Goal: Information Seeking & Learning: Learn about a topic

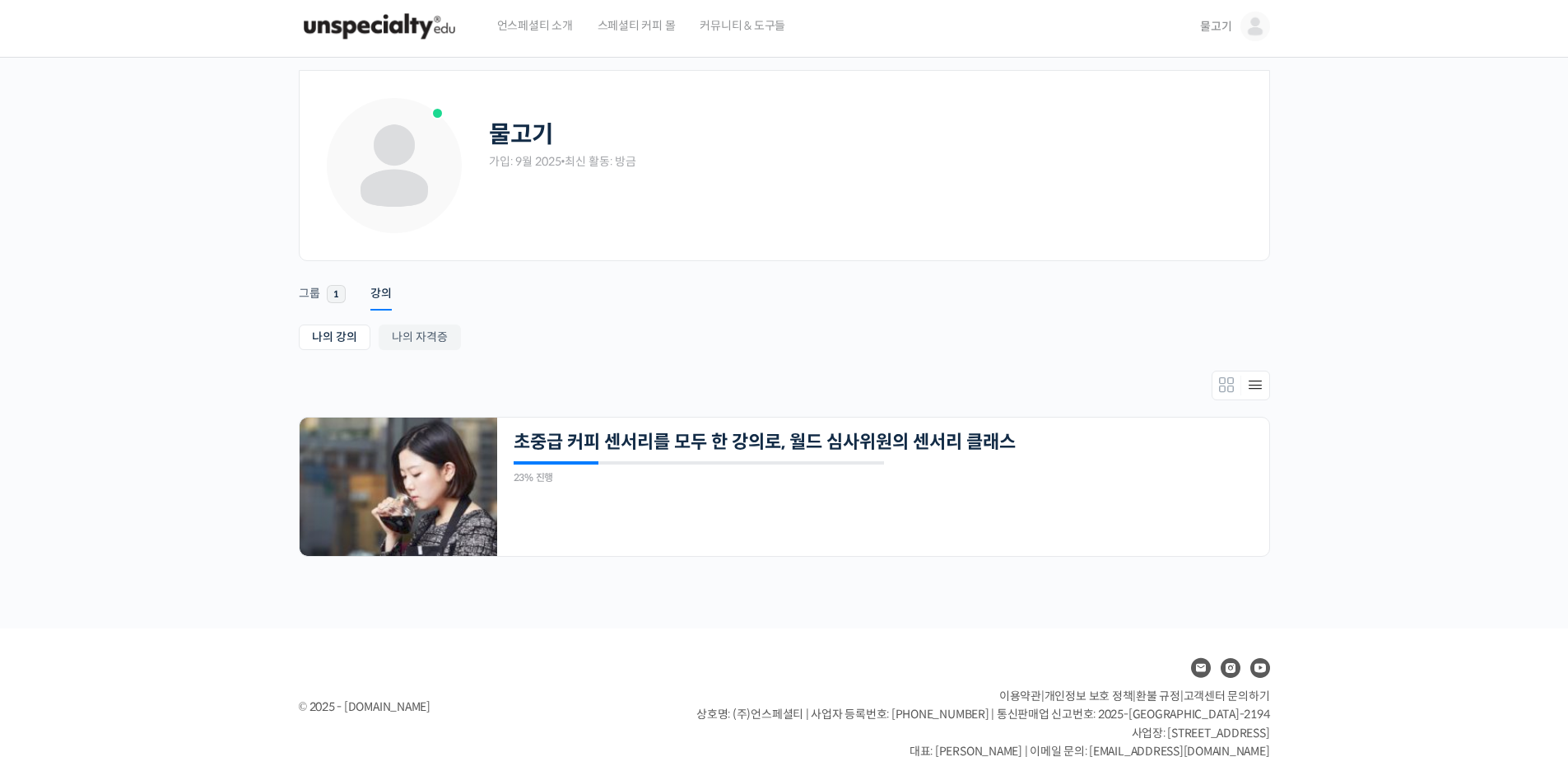
scroll to position [33, 0]
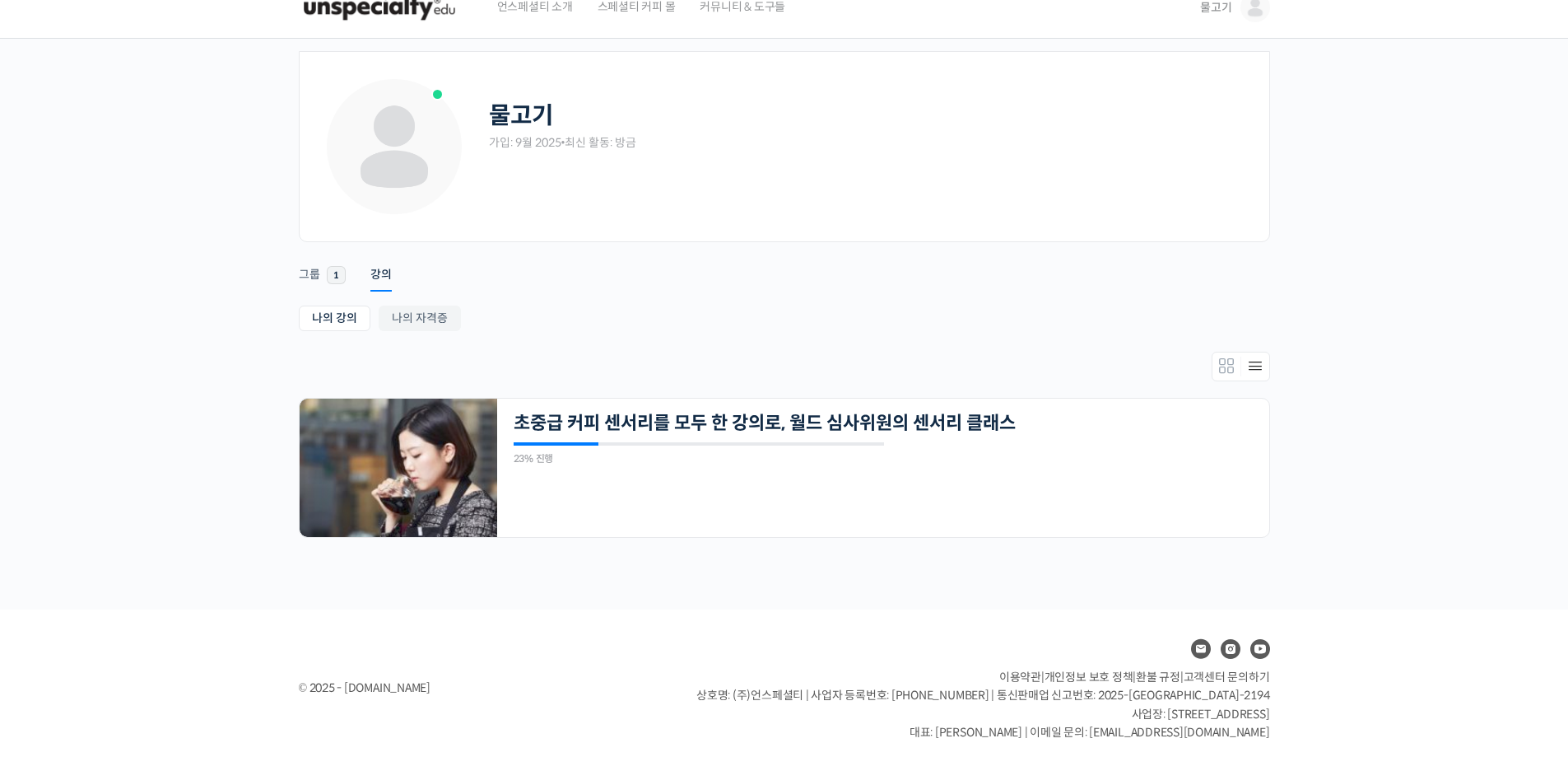
scroll to position [33, 0]
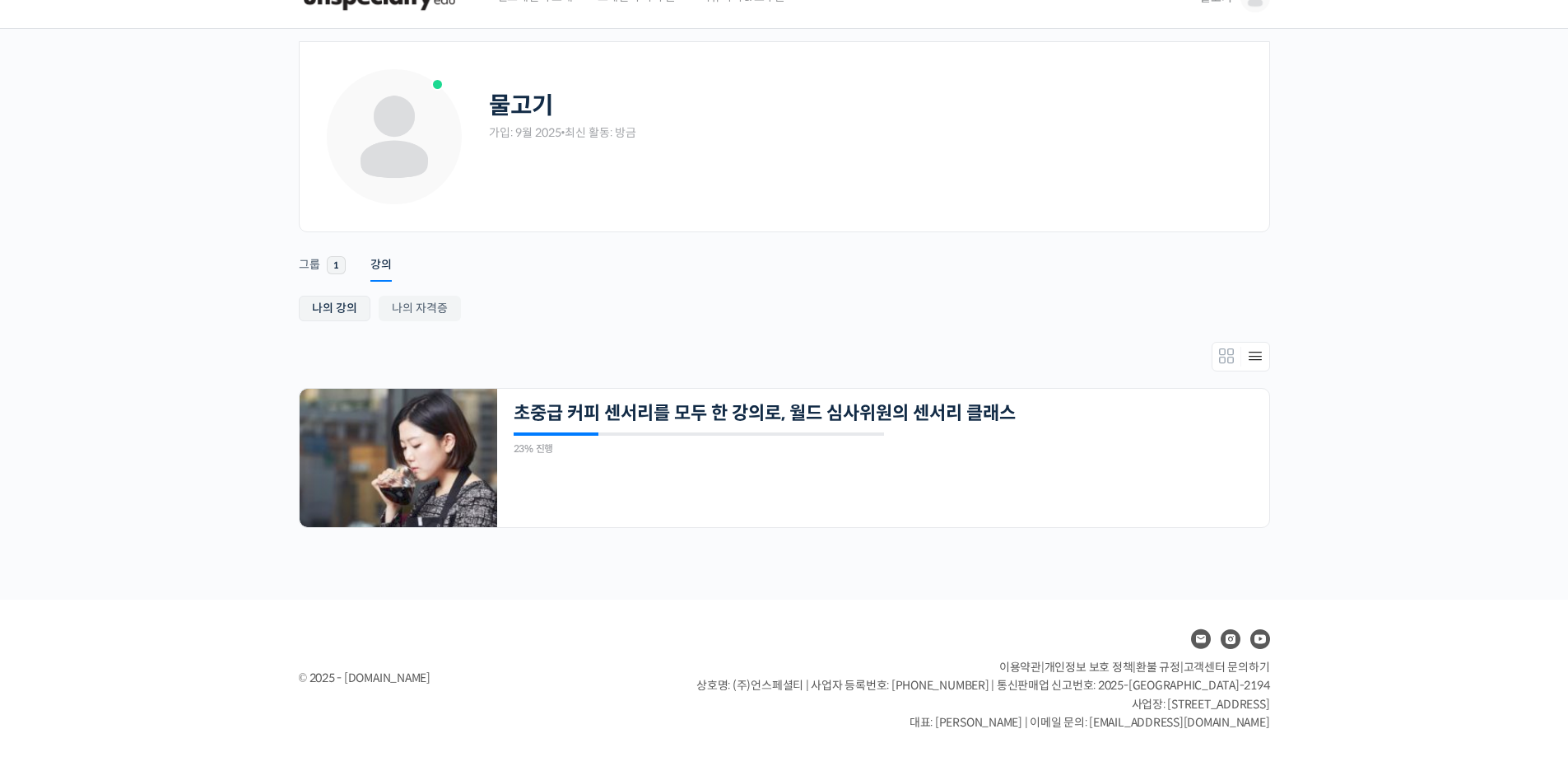
click at [330, 305] on link "나의 강의" at bounding box center [334, 309] width 72 height 26
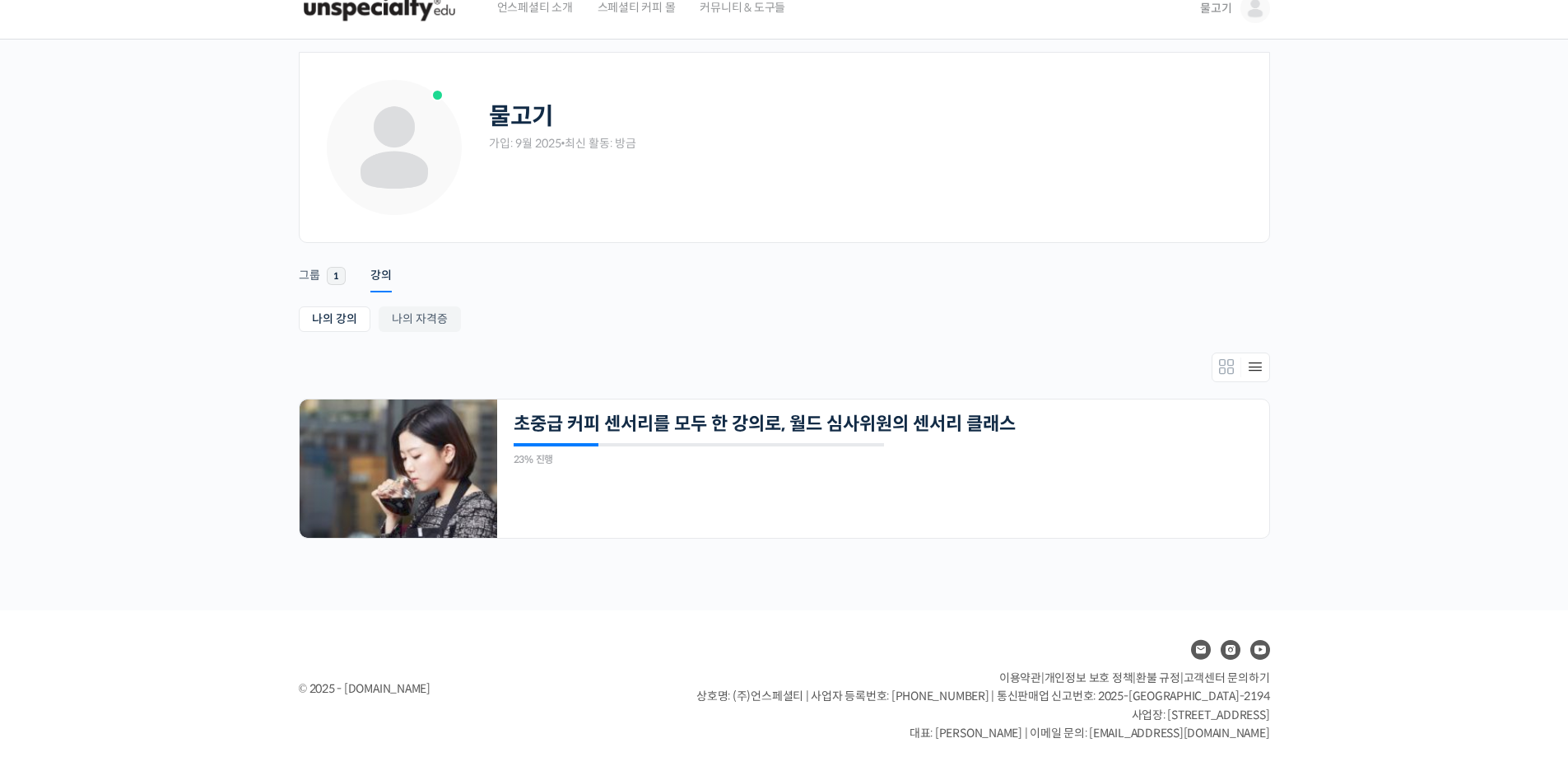
scroll to position [33, 0]
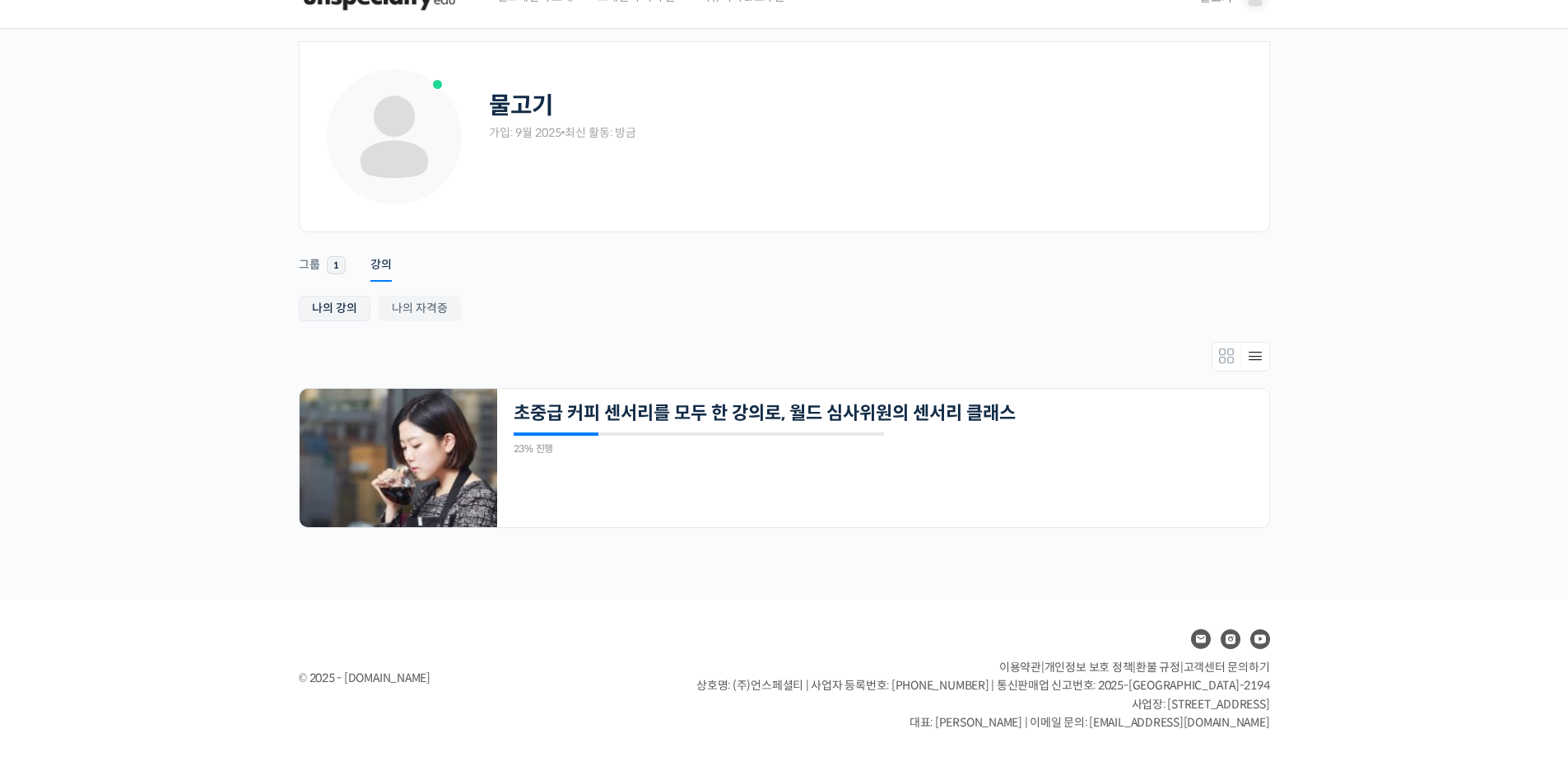
click at [341, 305] on link "나의 강의" at bounding box center [334, 309] width 72 height 26
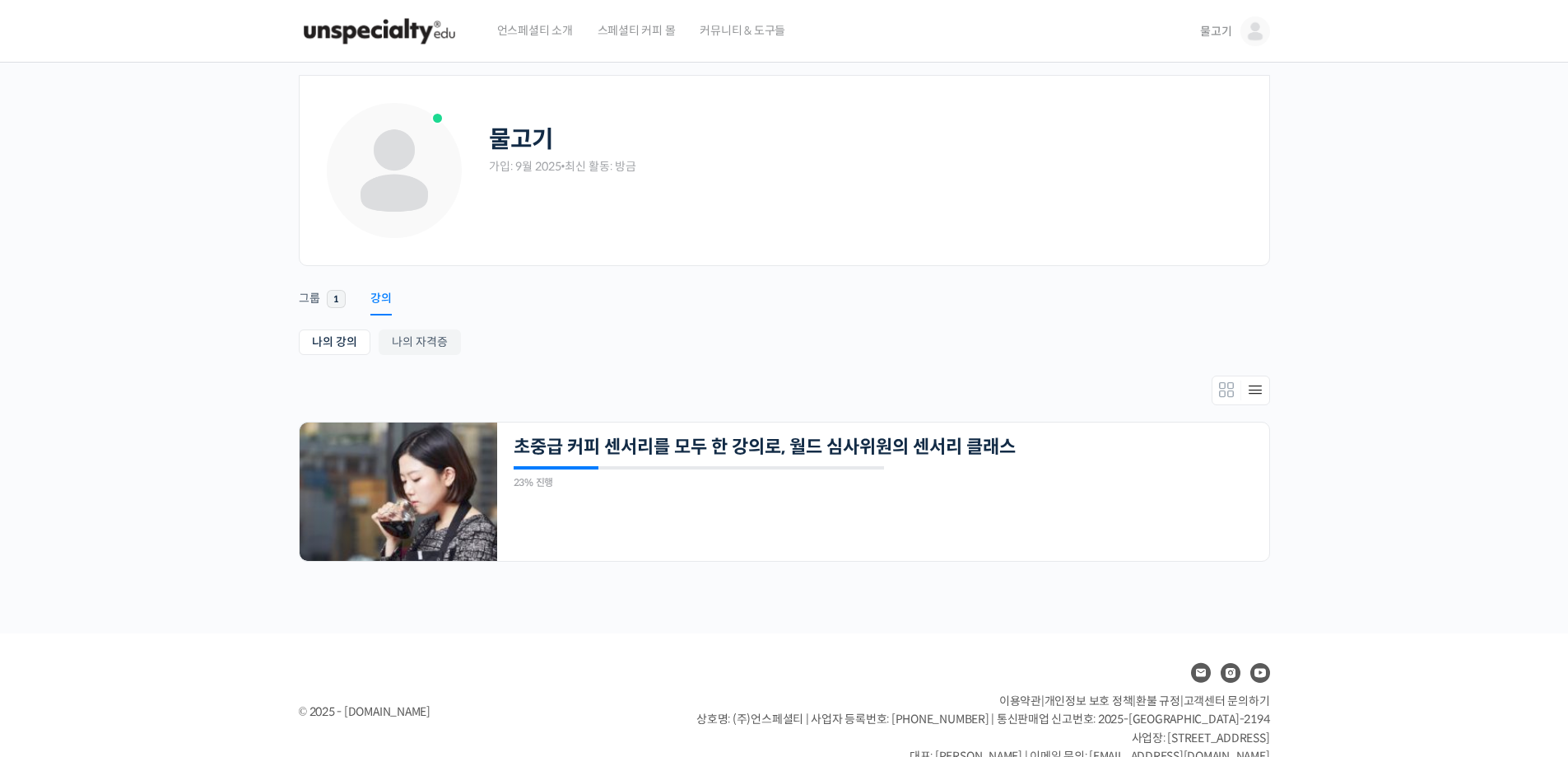
click at [379, 297] on div "강의" at bounding box center [380, 303] width 21 height 25
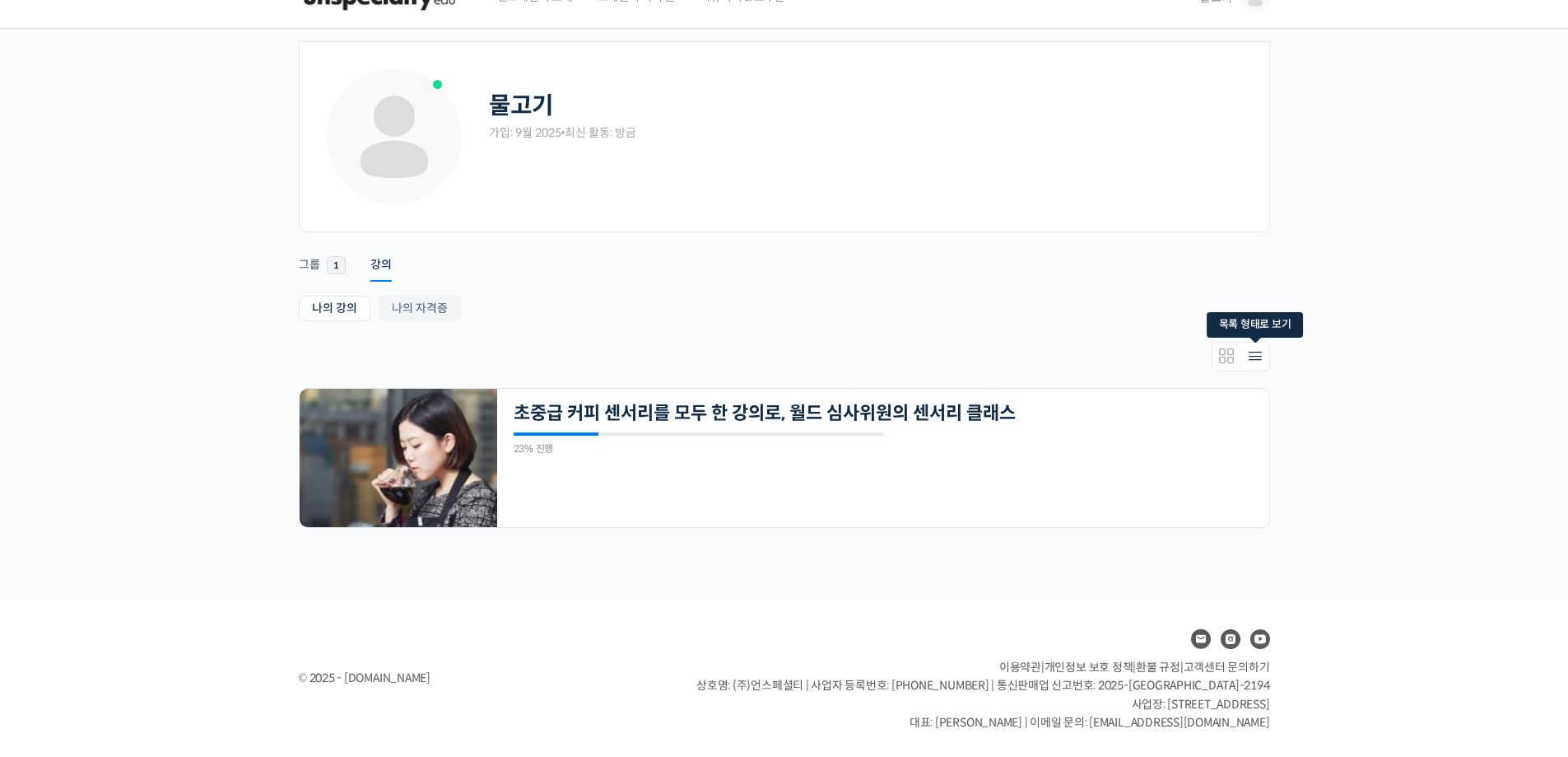
click at [1250, 358] on icon "Members directory secondary navigation" at bounding box center [1254, 356] width 20 height 20
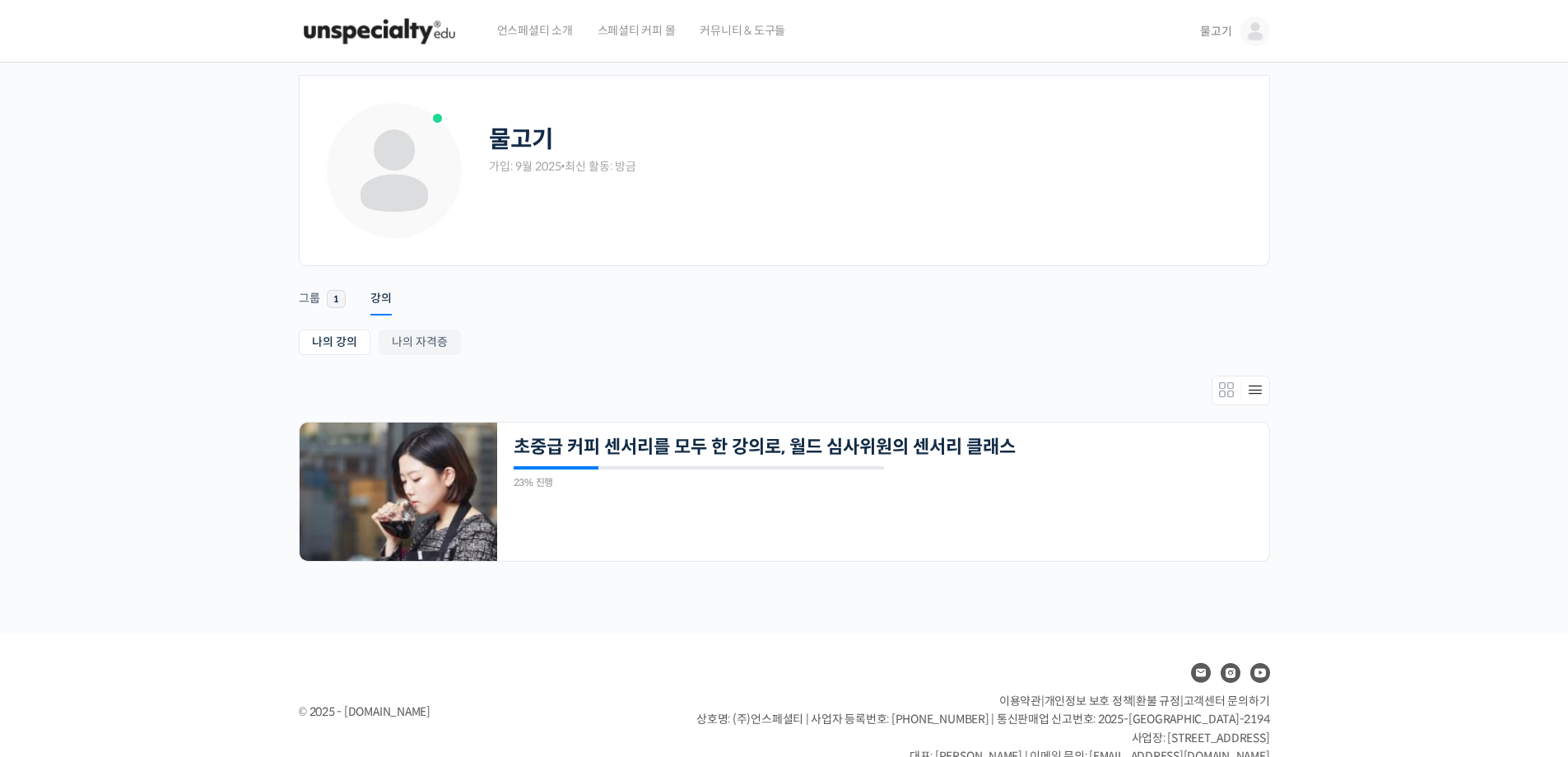
scroll to position [33, 0]
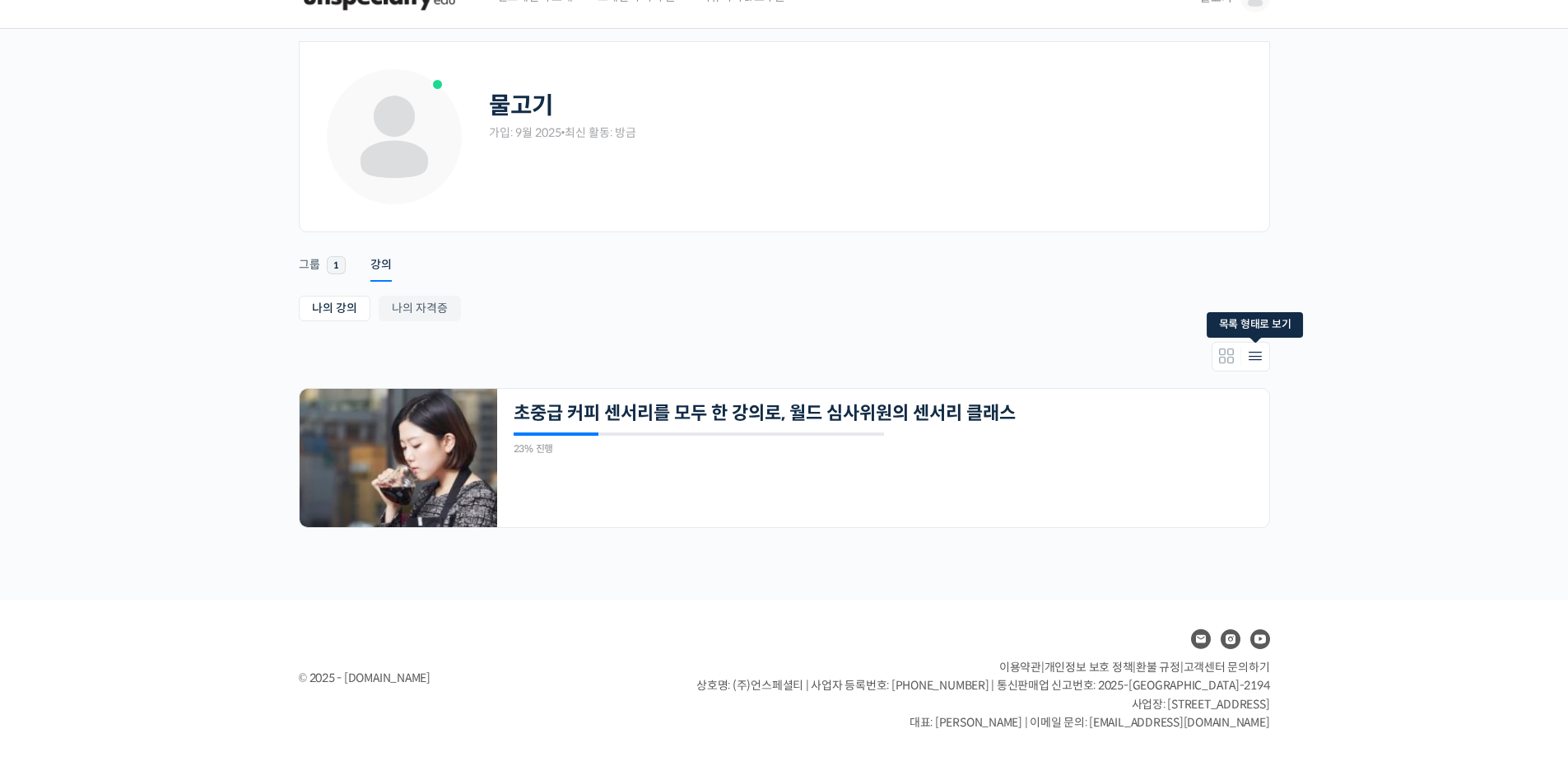
click at [1253, 356] on icon "Members directory secondary navigation" at bounding box center [1254, 356] width 20 height 20
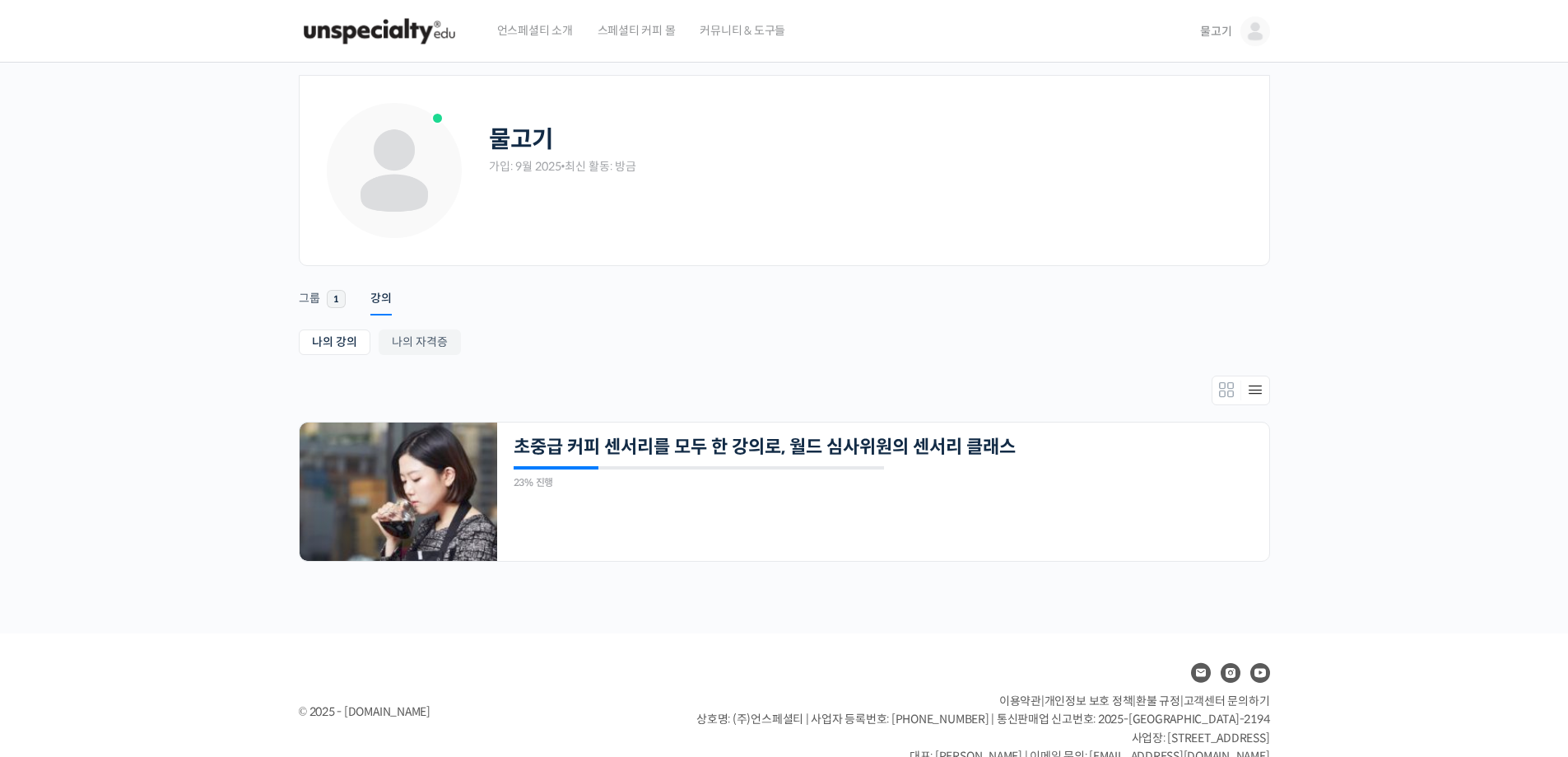
click at [1253, 29] on img at bounding box center [1255, 31] width 30 height 30
click at [1212, 127] on link "내가 등록한 강의" at bounding box center [1185, 132] width 192 height 31
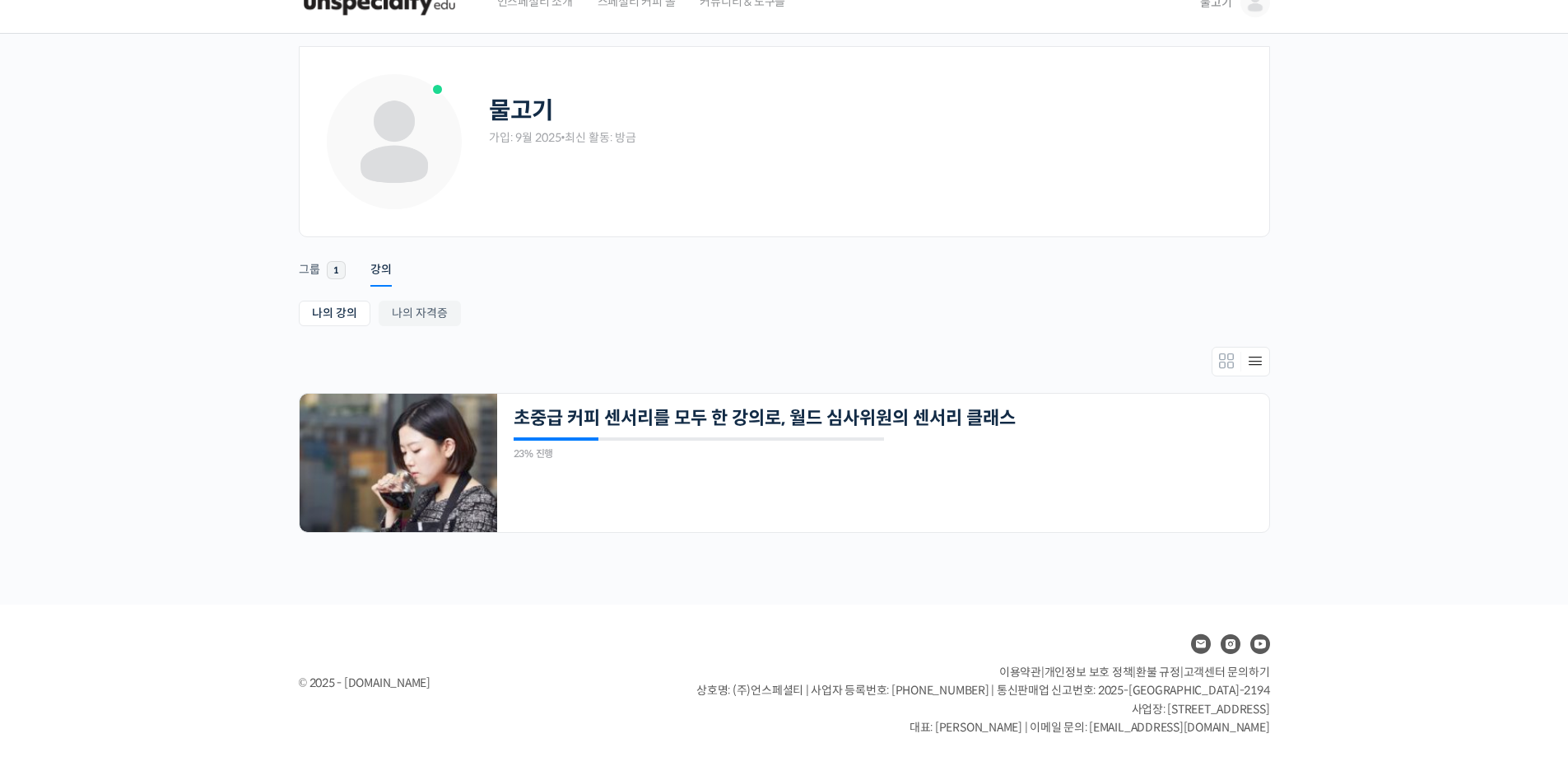
scroll to position [33, 0]
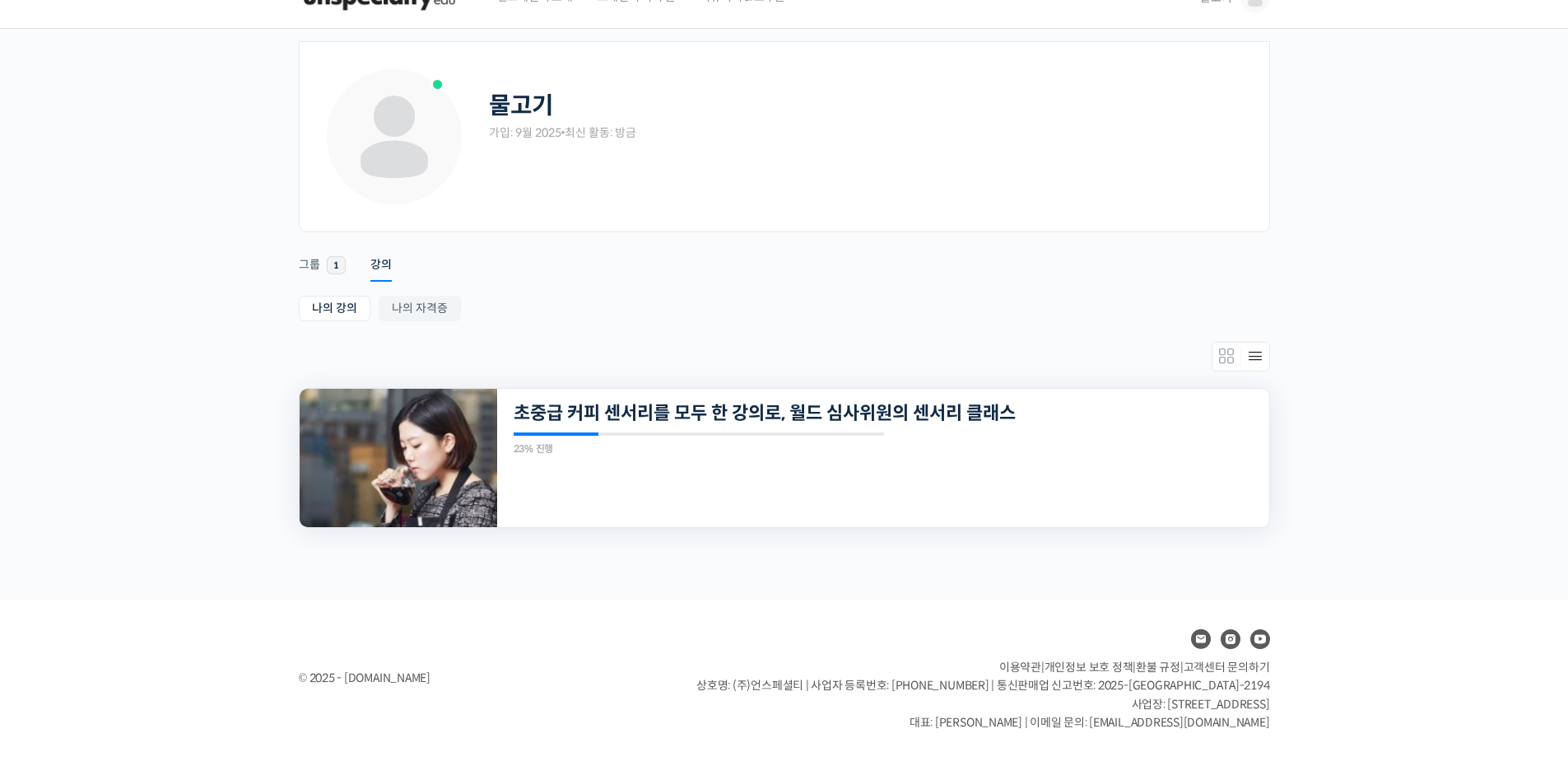
click at [371, 445] on img at bounding box center [398, 458] width 197 height 139
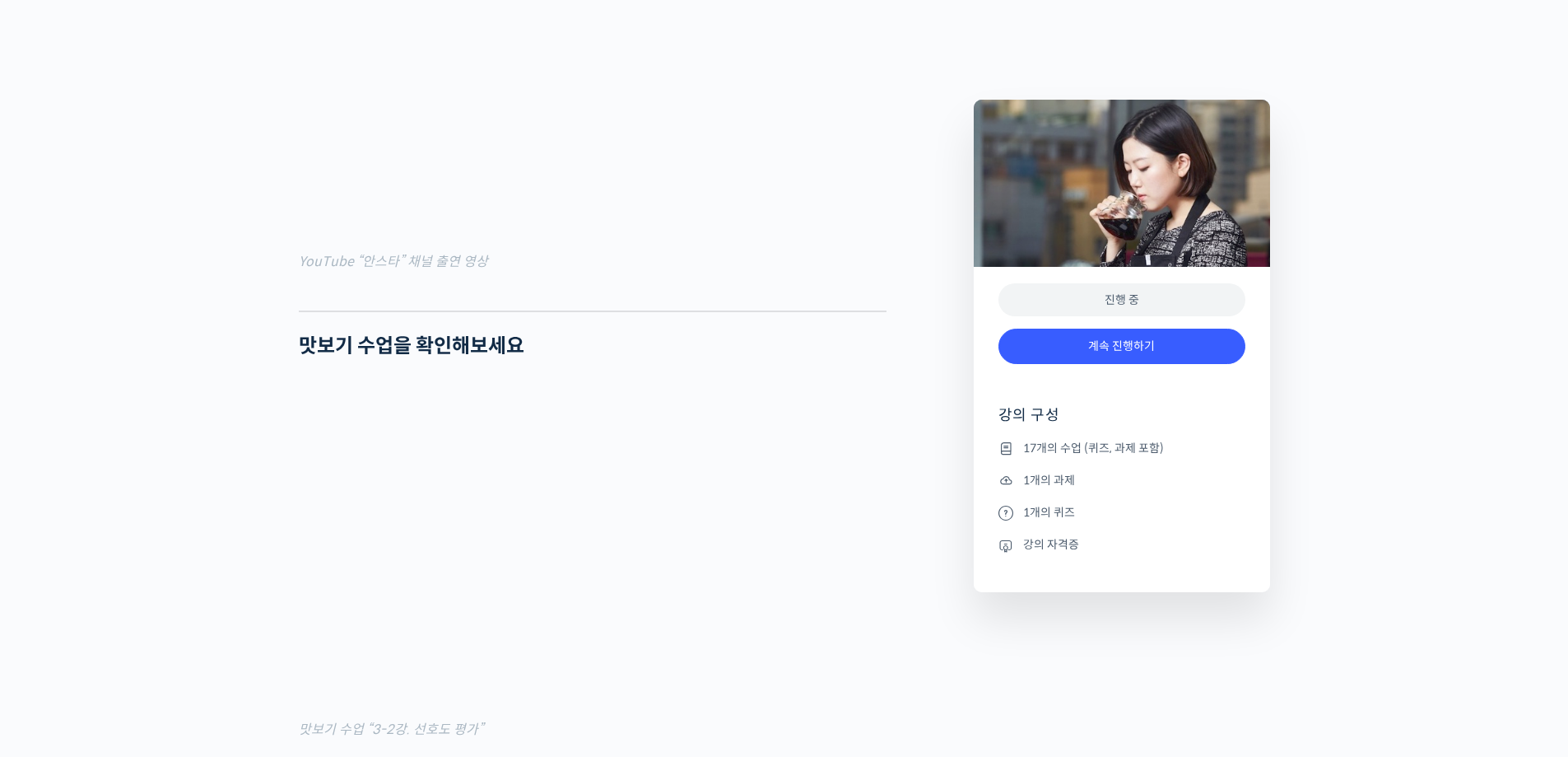
scroll to position [1564, 0]
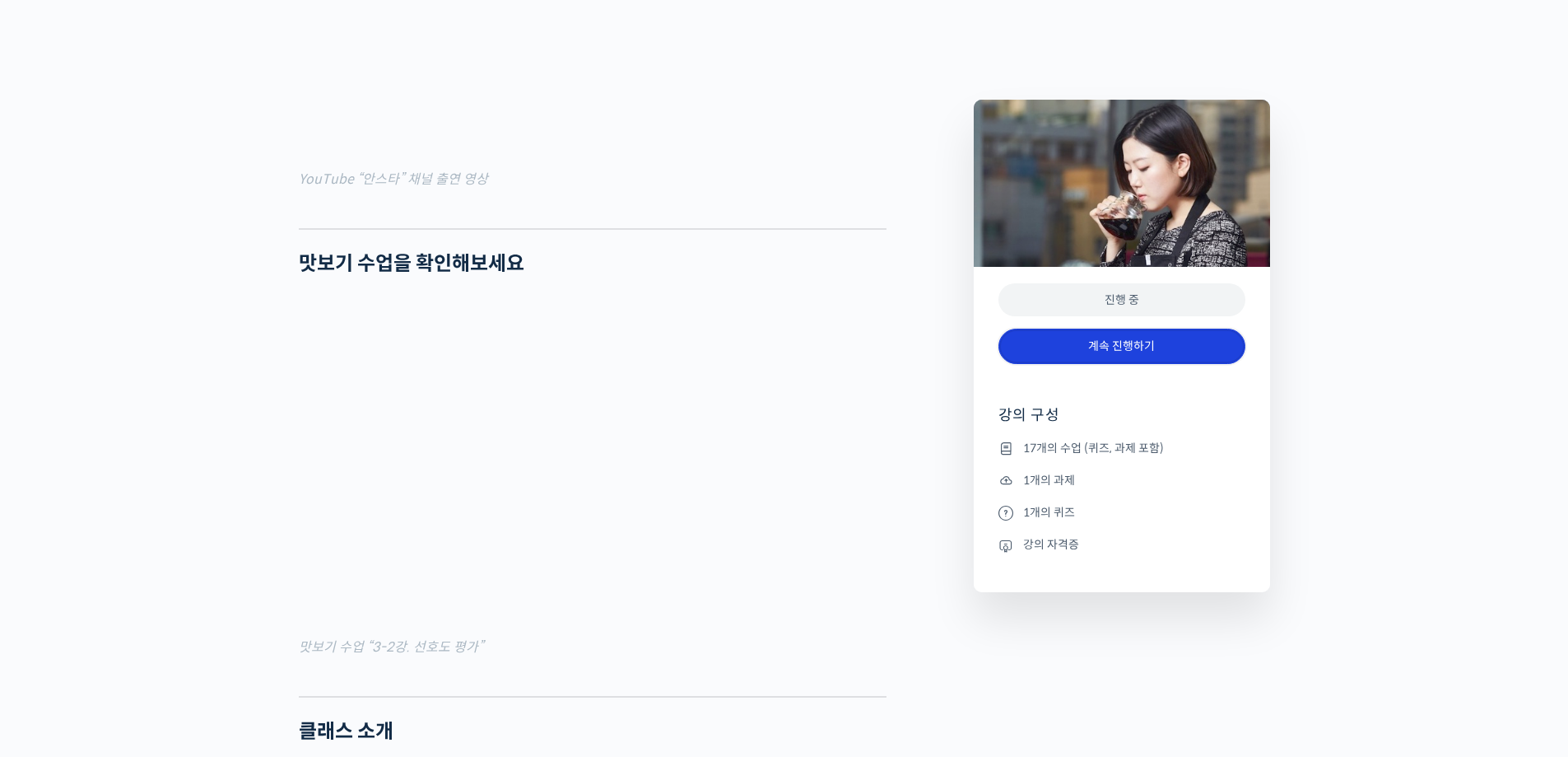
click at [1105, 345] on link "계속 진행하기" at bounding box center [1122, 346] width 247 height 35
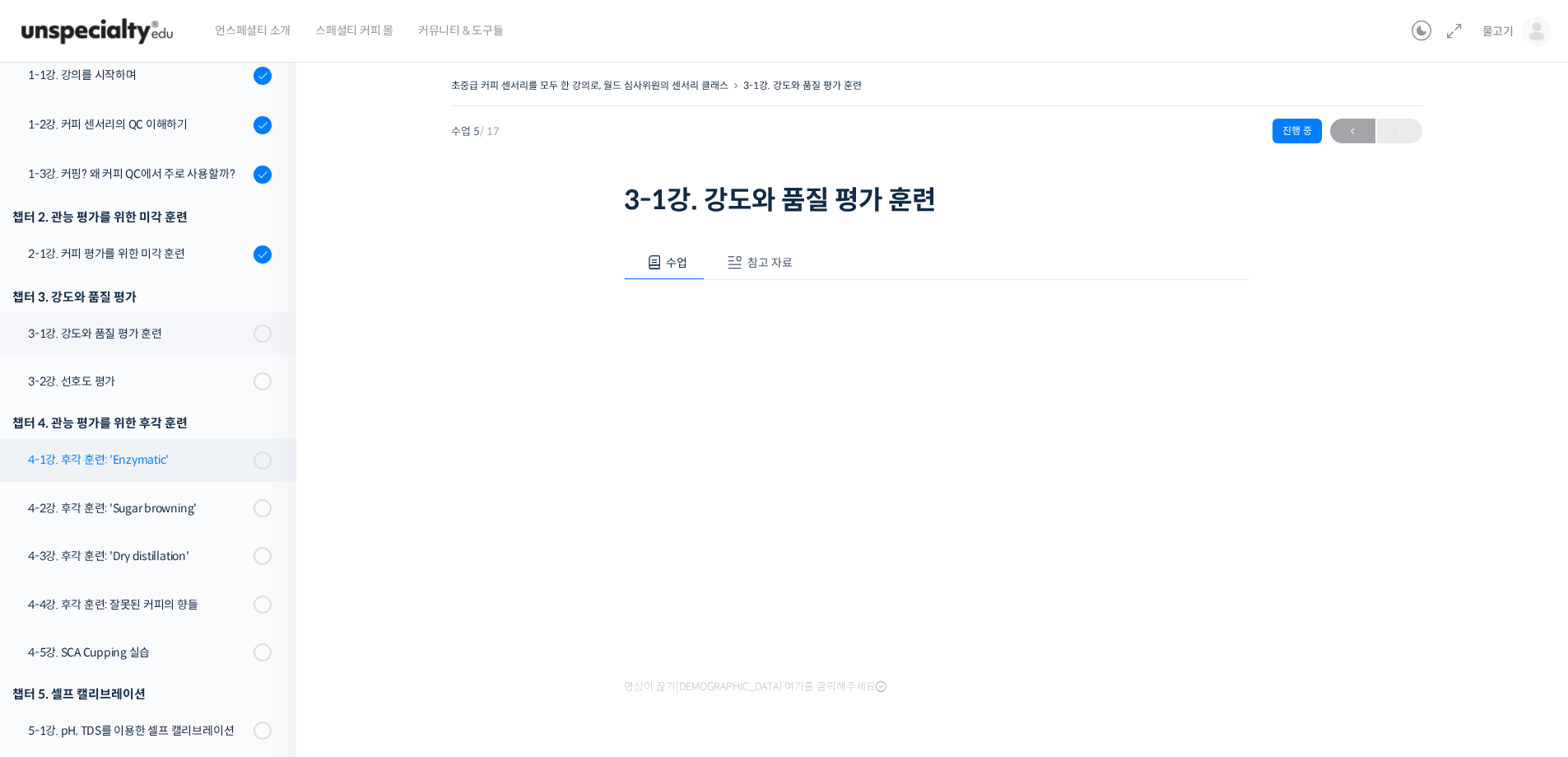
scroll to position [222, 0]
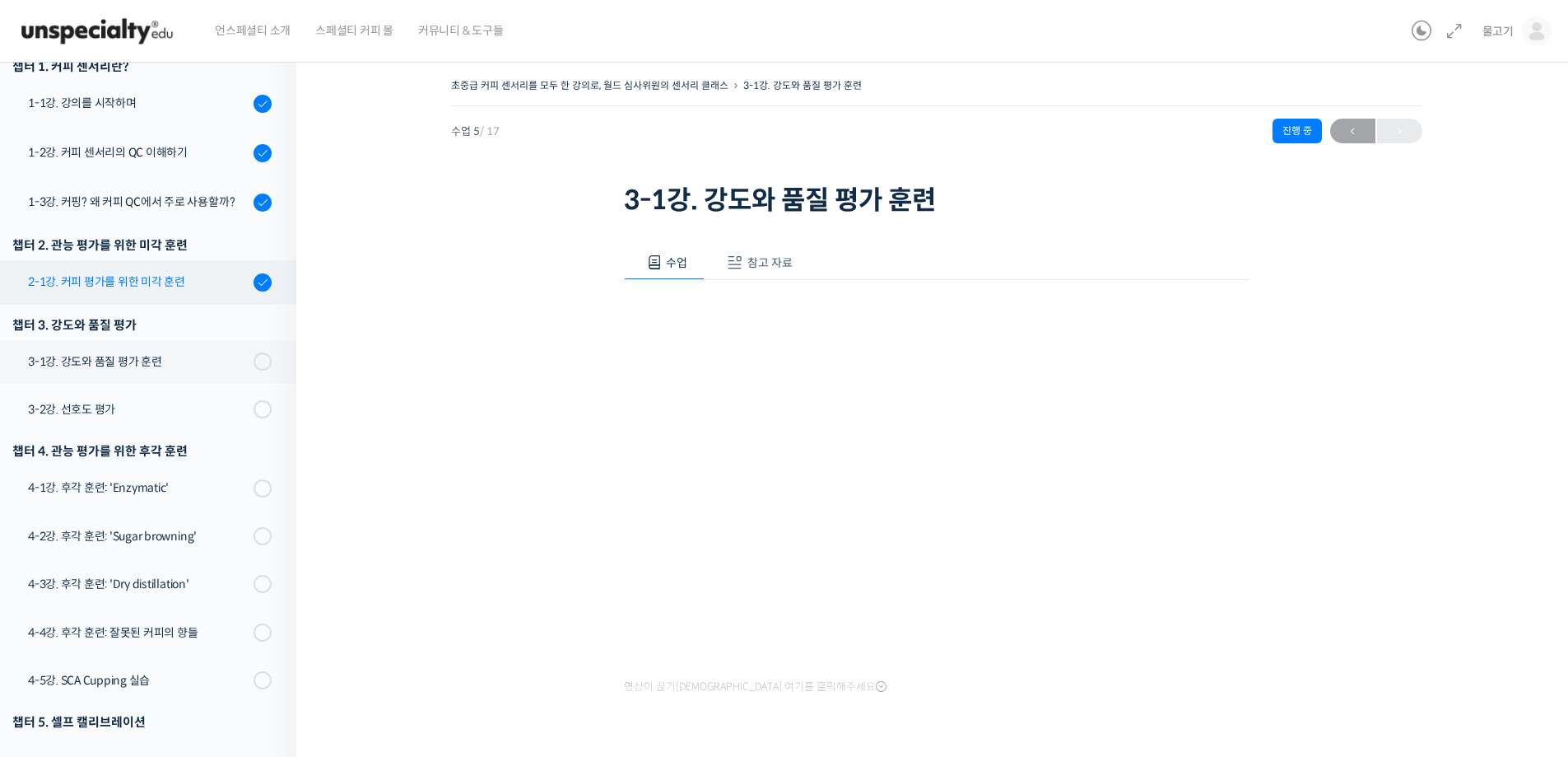
click at [150, 280] on div "2-1강. 커피 평가를 위한 미각 훈련" at bounding box center [139, 281] width 221 height 18
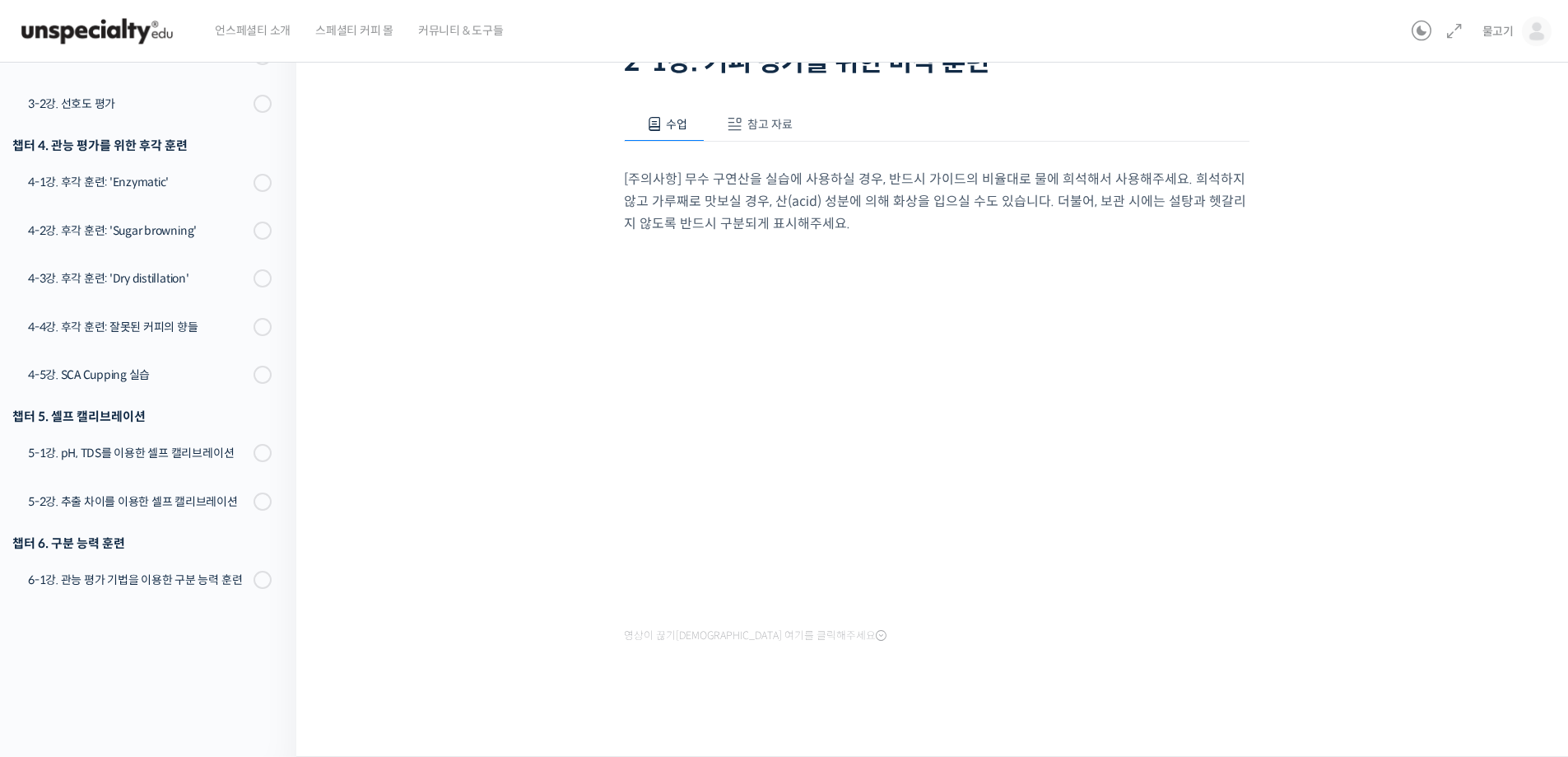
scroll to position [6, 0]
